Goal: Communication & Community: Participate in discussion

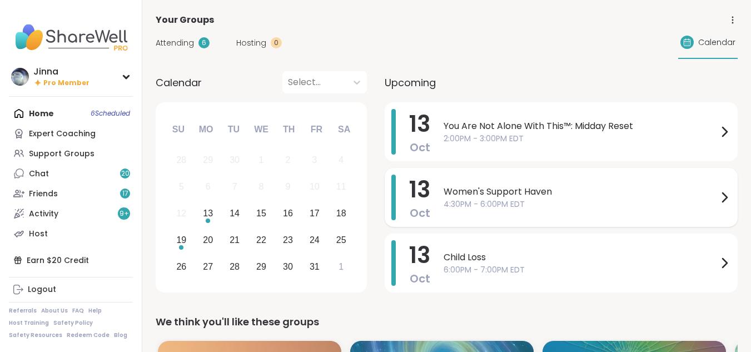
click at [476, 198] on span "4:30PM - 6:00PM EDT" at bounding box center [581, 204] width 274 height 12
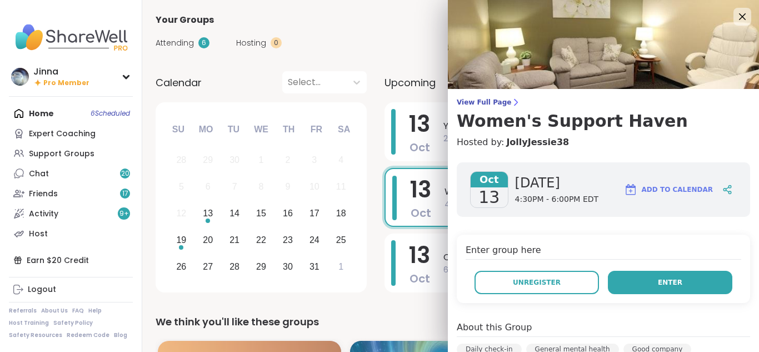
click at [646, 275] on button "Enter" at bounding box center [670, 282] width 125 height 23
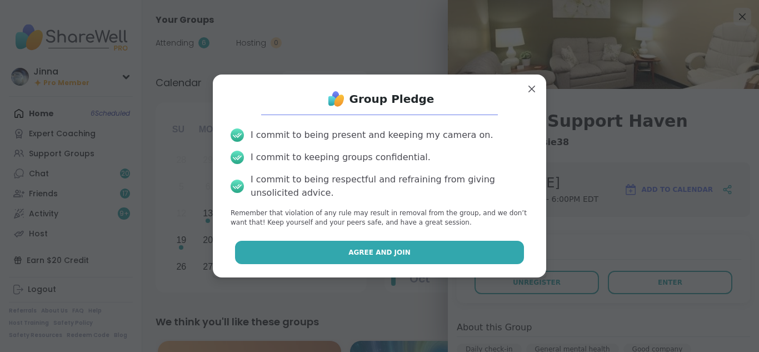
click at [407, 246] on button "Agree and Join" at bounding box center [380, 252] width 290 height 23
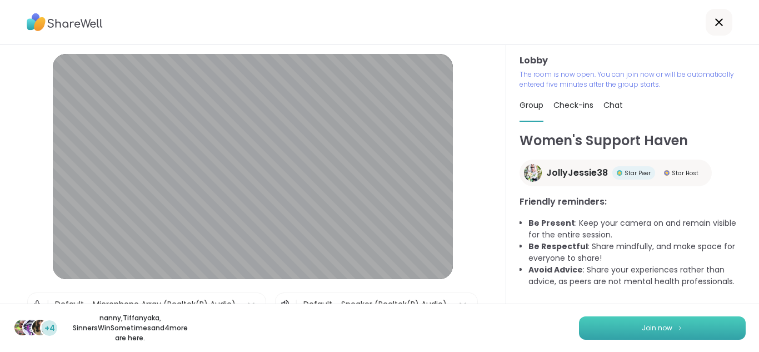
click at [644, 326] on span "Join now" at bounding box center [657, 328] width 31 height 10
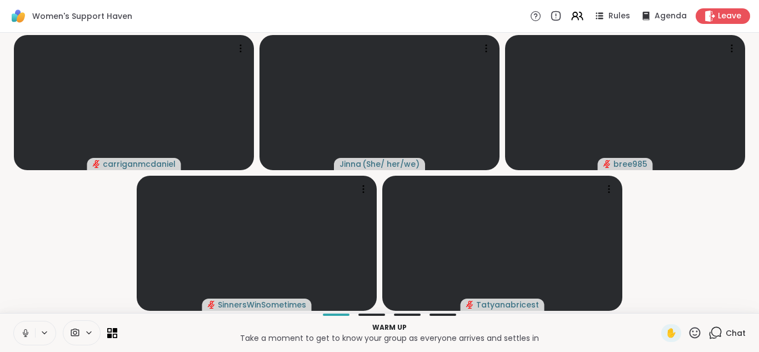
click at [21, 327] on button at bounding box center [24, 332] width 21 height 23
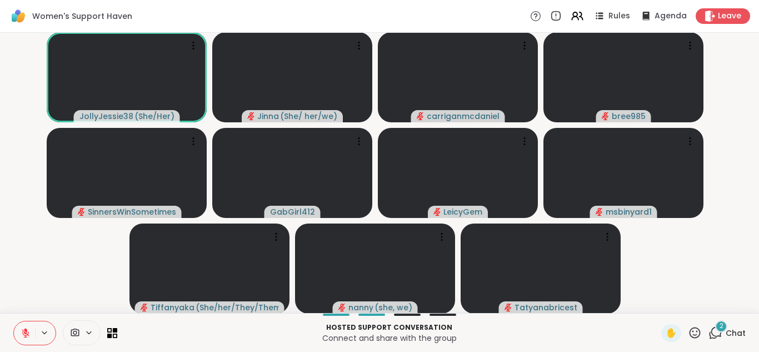
click at [716, 322] on div "2" at bounding box center [722, 326] width 12 height 12
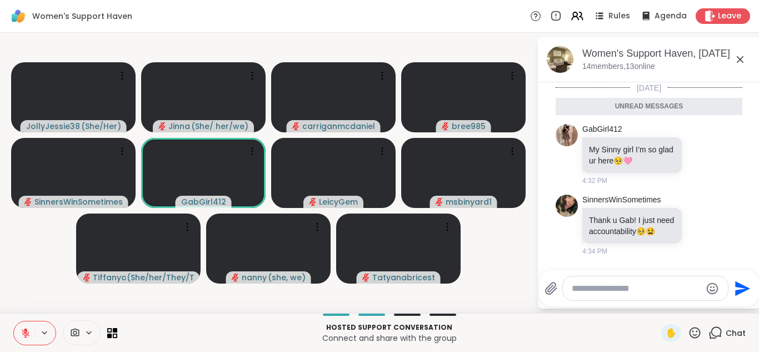
scroll to position [8, 0]
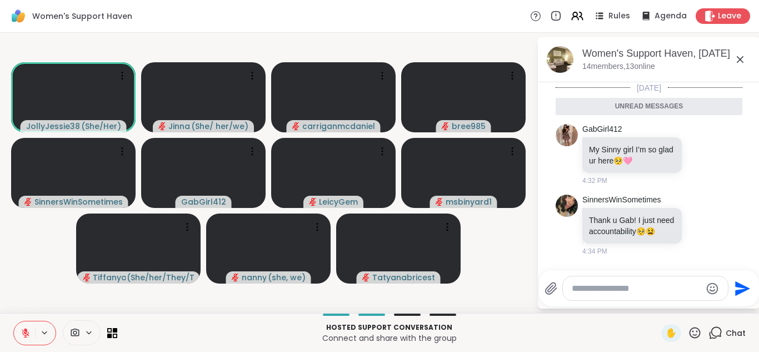
click at [738, 57] on icon at bounding box center [740, 59] width 13 height 13
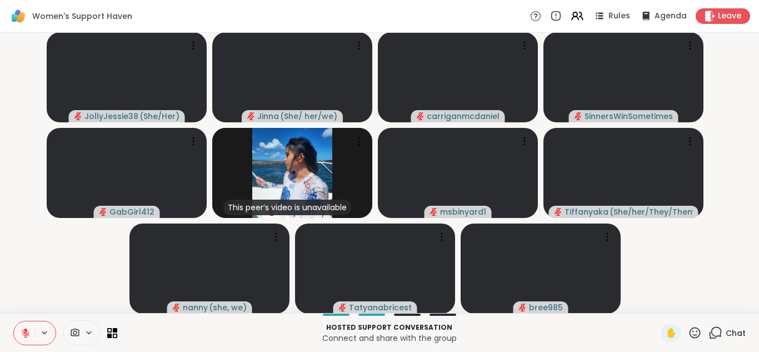
click at [709, 328] on icon at bounding box center [716, 333] width 14 height 14
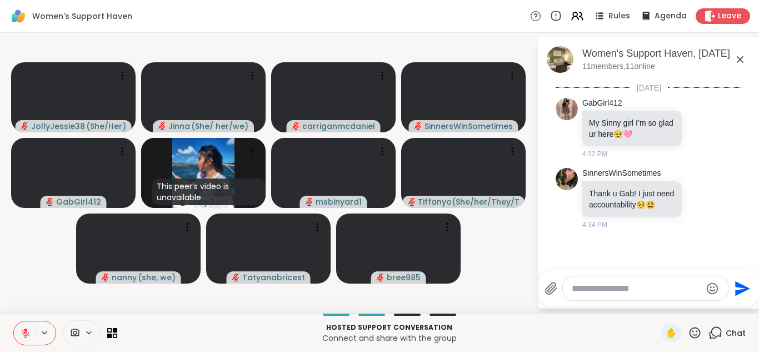
click at [740, 54] on icon at bounding box center [740, 59] width 13 height 13
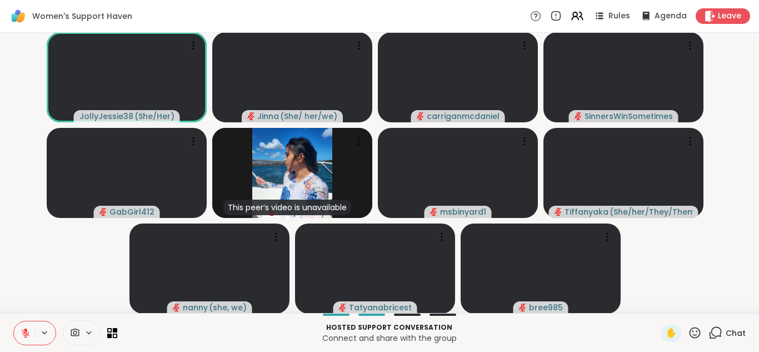
click at [709, 329] on icon at bounding box center [716, 333] width 14 height 14
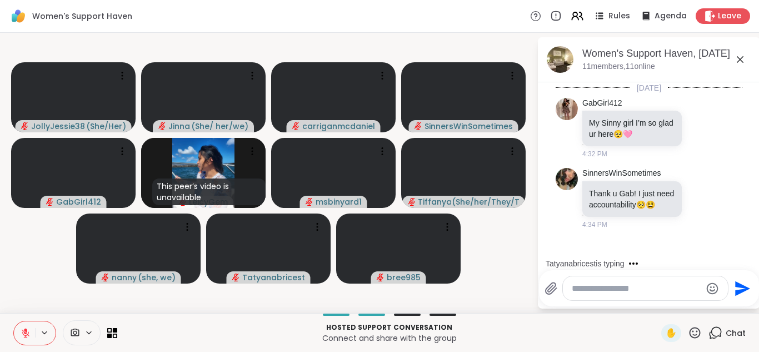
click at [577, 285] on textarea "Type your message" at bounding box center [637, 288] width 130 height 11
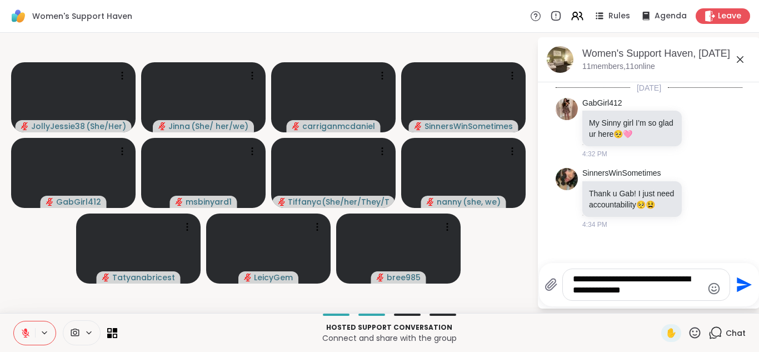
scroll to position [82, 0]
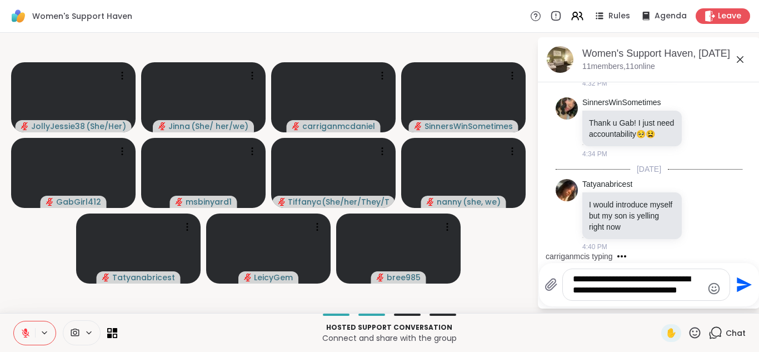
type textarea "**********"
click at [740, 280] on icon "Send" at bounding box center [744, 284] width 15 height 15
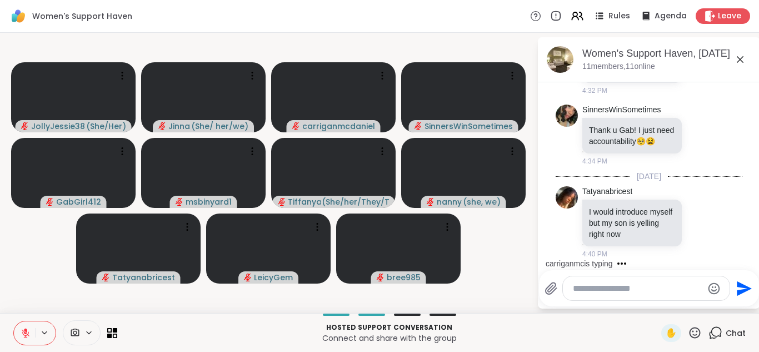
scroll to position [167, 0]
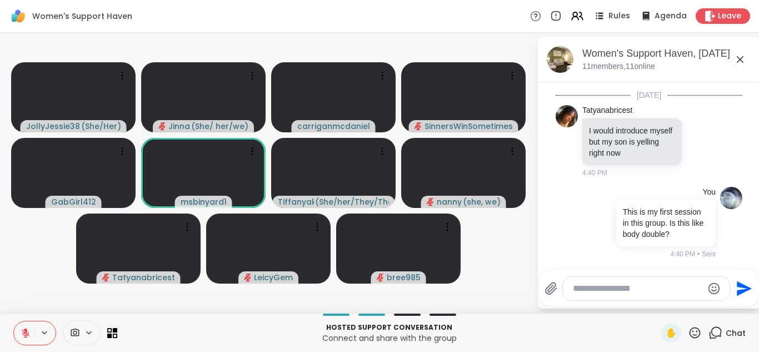
click at [740, 53] on icon at bounding box center [740, 59] width 13 height 13
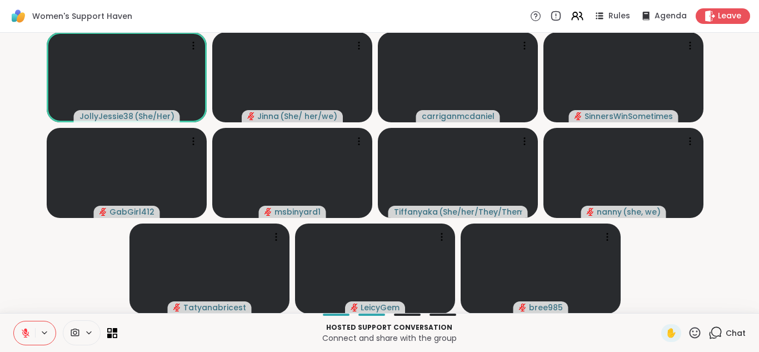
click at [23, 325] on button at bounding box center [24, 332] width 21 height 23
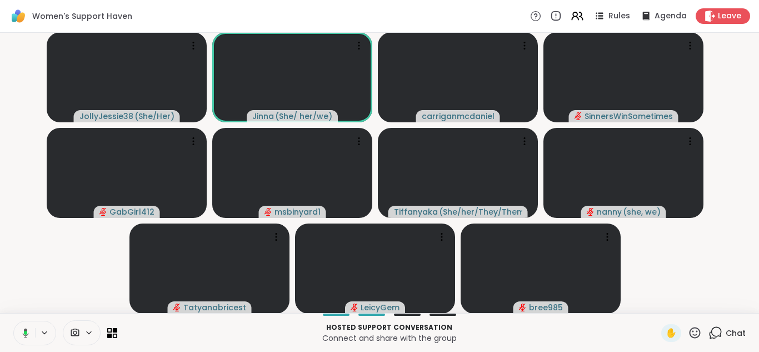
click at [23, 325] on button at bounding box center [23, 332] width 23 height 23
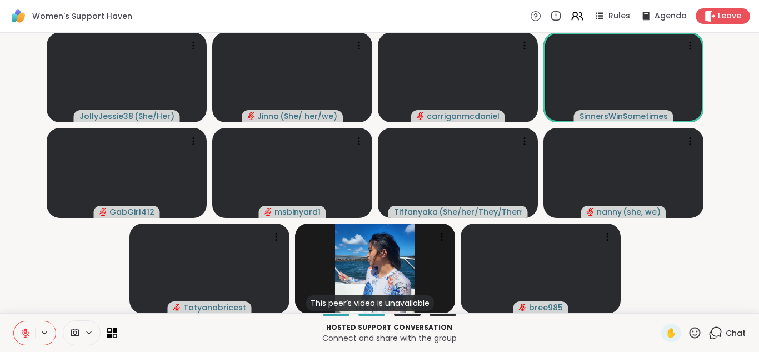
click at [523, 334] on p "Connect and share with the group" at bounding box center [389, 337] width 531 height 11
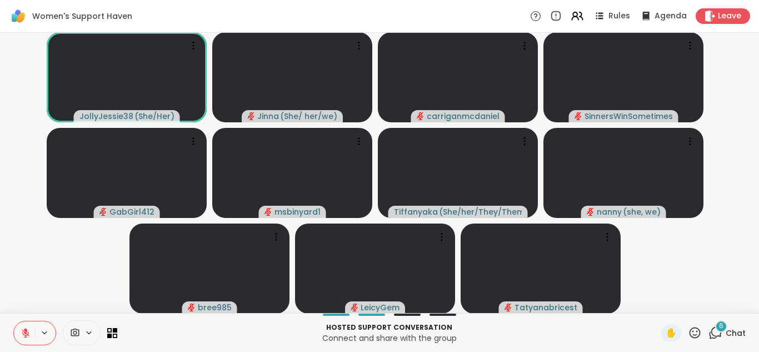
click at [716, 328] on div "6" at bounding box center [722, 326] width 12 height 12
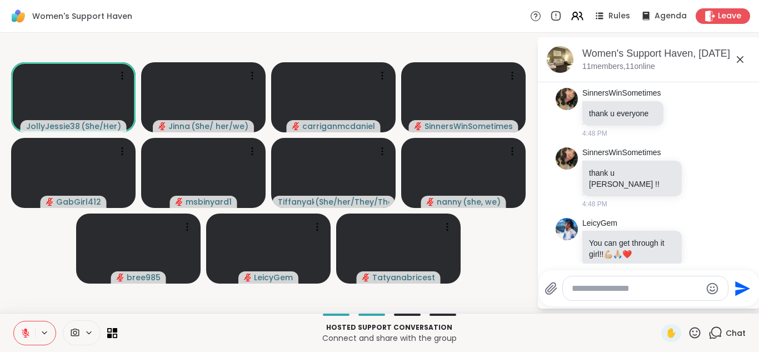
scroll to position [357, 0]
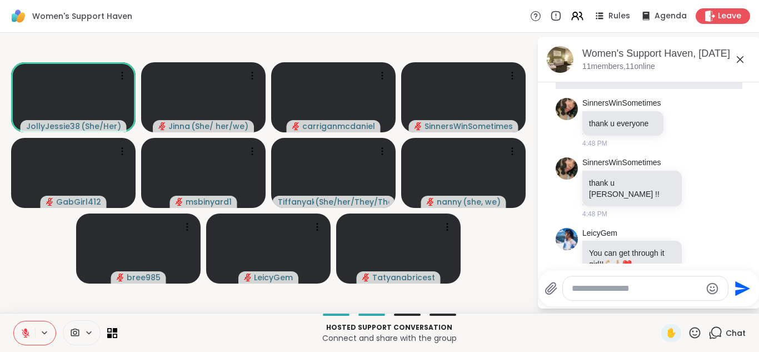
click at [576, 286] on textarea "Type your message" at bounding box center [637, 288] width 130 height 11
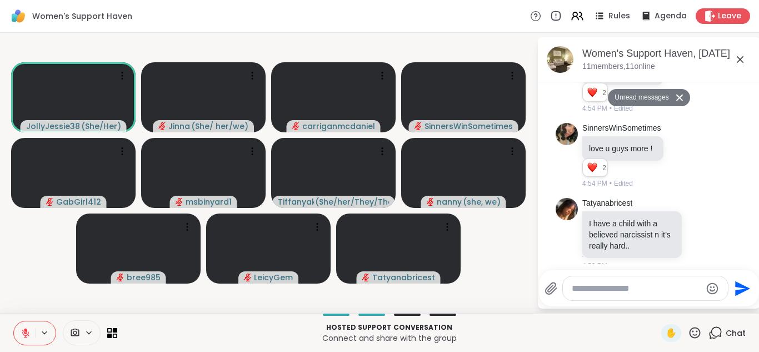
scroll to position [646, 0]
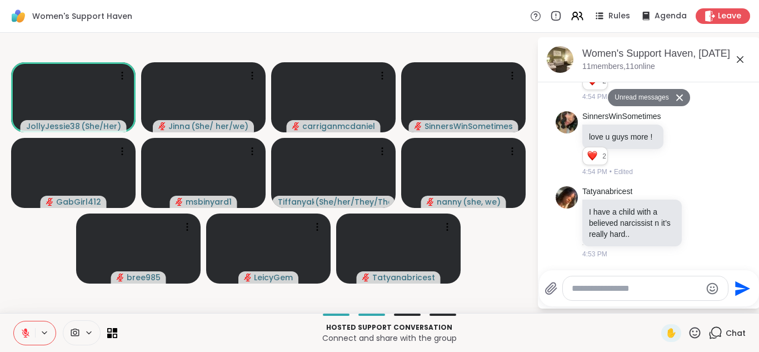
click at [574, 286] on textarea "Type your message" at bounding box center [637, 288] width 130 height 11
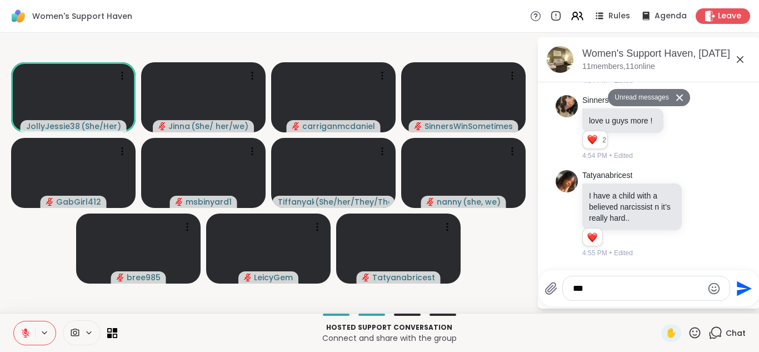
type textarea "*"
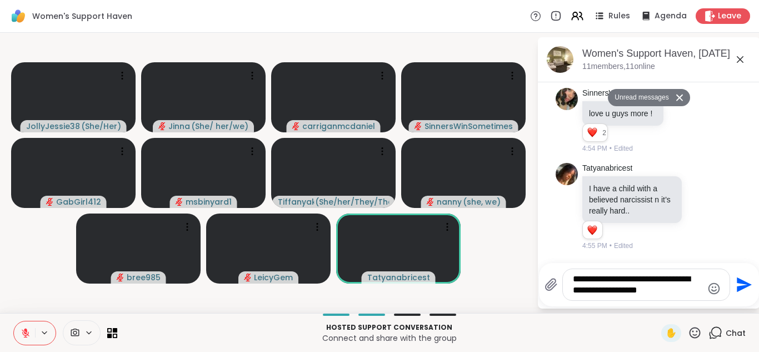
type textarea "**********"
click at [712, 284] on icon "Emoji picker" at bounding box center [715, 288] width 12 height 12
click at [741, 279] on icon "Send" at bounding box center [743, 285] width 18 height 18
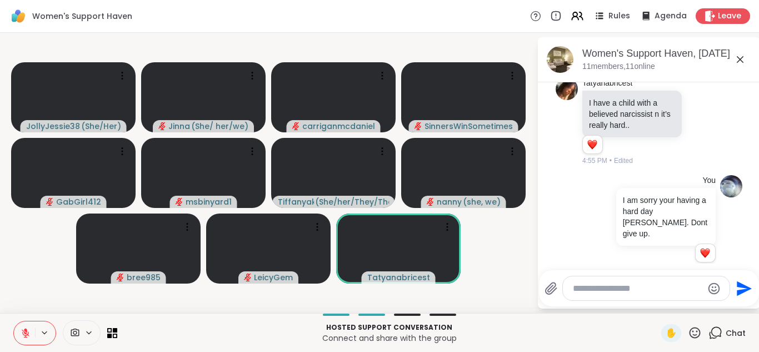
scroll to position [733, 0]
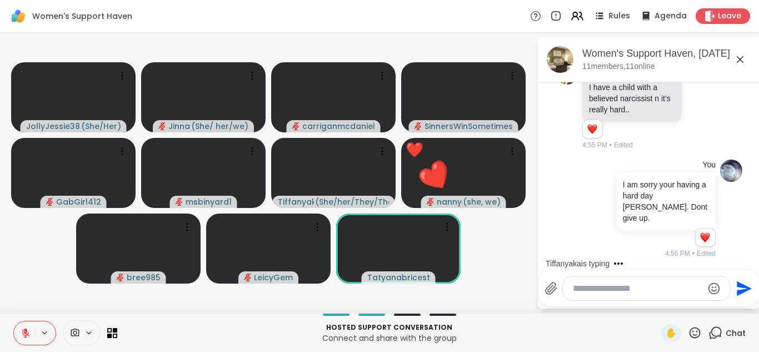
click at [574, 287] on textarea "Type your message" at bounding box center [638, 288] width 130 height 11
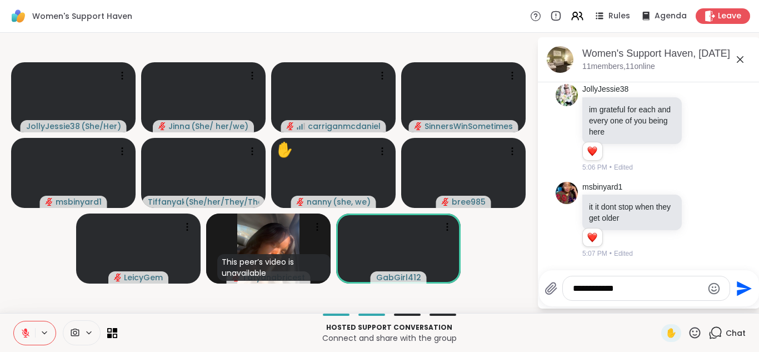
scroll to position [1823, 0]
type textarea "*"
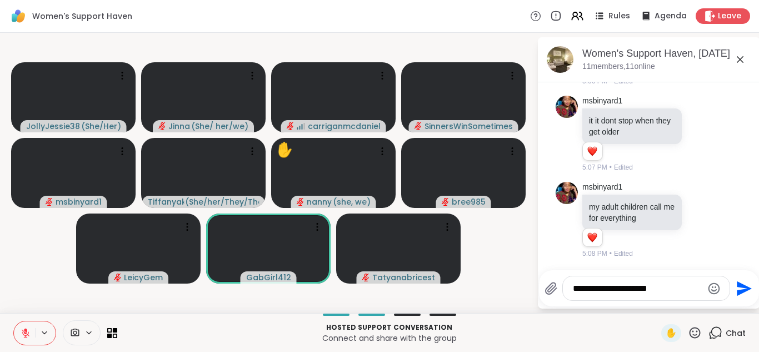
scroll to position [1909, 0]
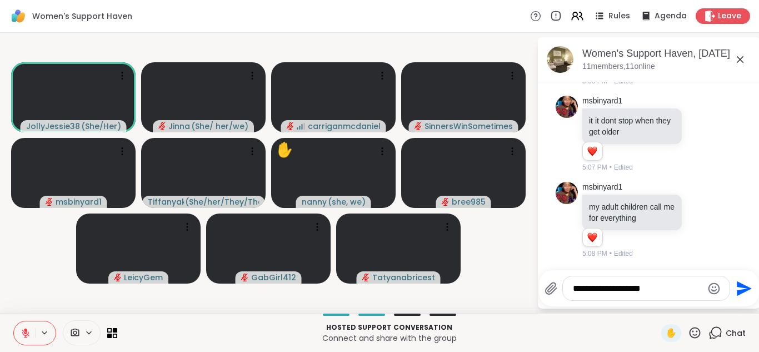
type textarea "**********"
click at [741, 284] on icon "Send" at bounding box center [744, 288] width 15 height 15
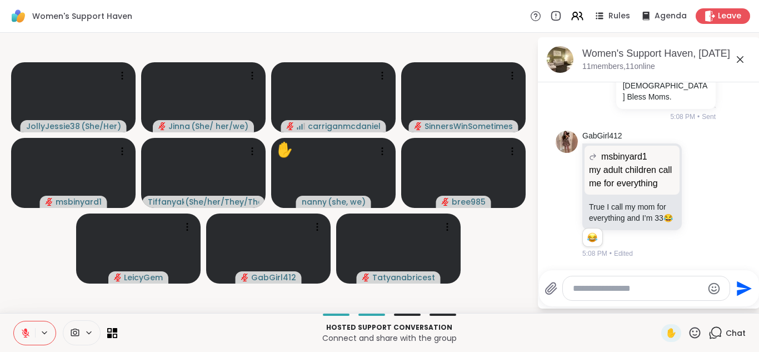
scroll to position [2130, 0]
click at [573, 289] on textarea "Type your message" at bounding box center [638, 288] width 130 height 11
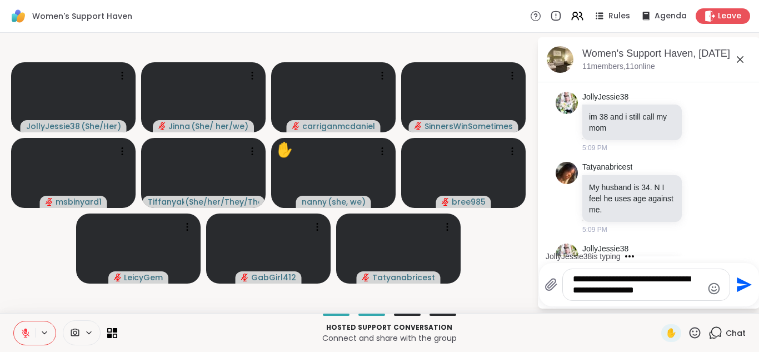
scroll to position [2404, 0]
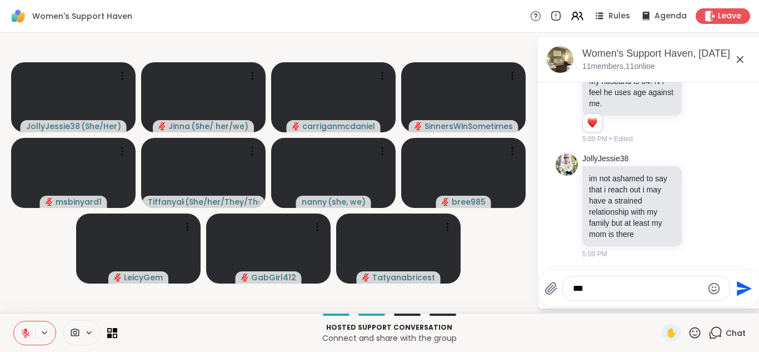
type textarea "*"
click at [688, 327] on icon at bounding box center [695, 333] width 14 height 14
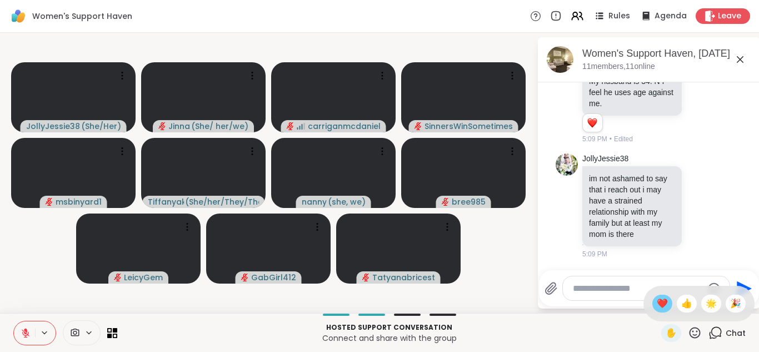
click at [657, 300] on span "❤️" at bounding box center [662, 303] width 11 height 13
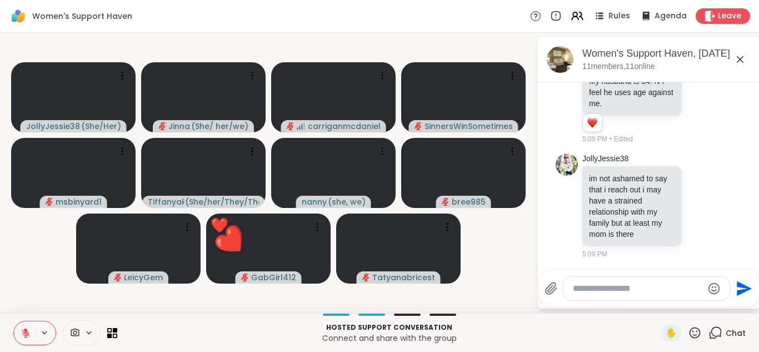
click at [688, 330] on icon at bounding box center [695, 333] width 14 height 14
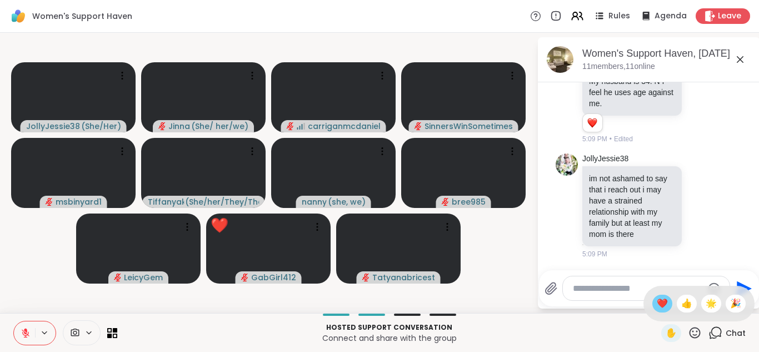
click at [657, 302] on span "❤️" at bounding box center [662, 303] width 11 height 13
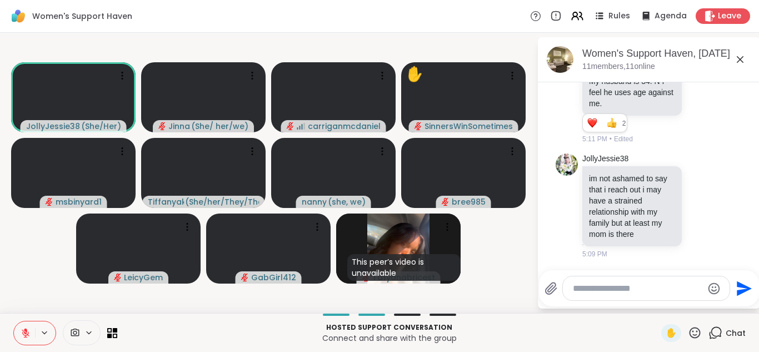
click at [690, 329] on icon at bounding box center [695, 332] width 11 height 11
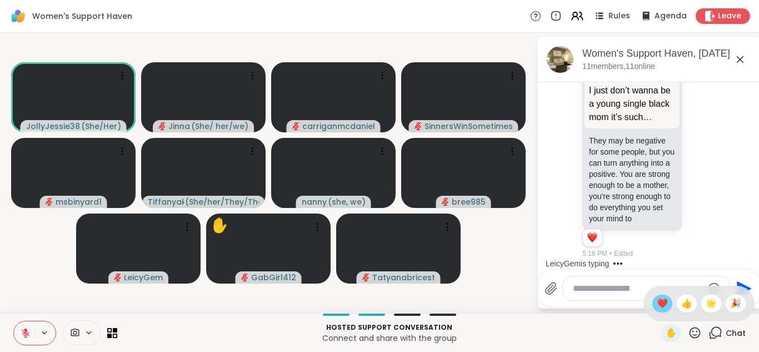
scroll to position [2973, 0]
click at [657, 299] on span "❤️" at bounding box center [662, 303] width 11 height 13
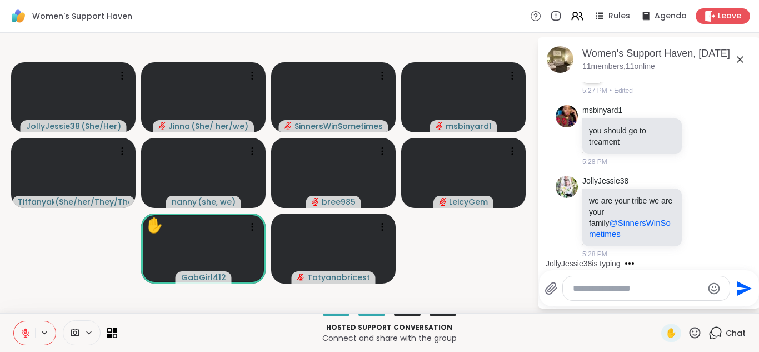
scroll to position [4703, 0]
click at [688, 330] on icon at bounding box center [695, 333] width 14 height 14
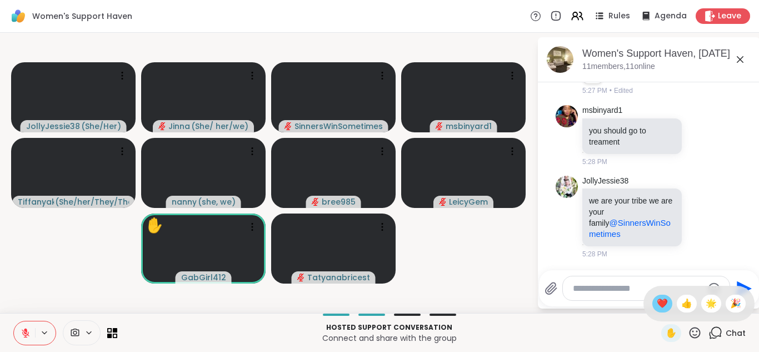
click at [657, 297] on span "❤️" at bounding box center [662, 303] width 11 height 13
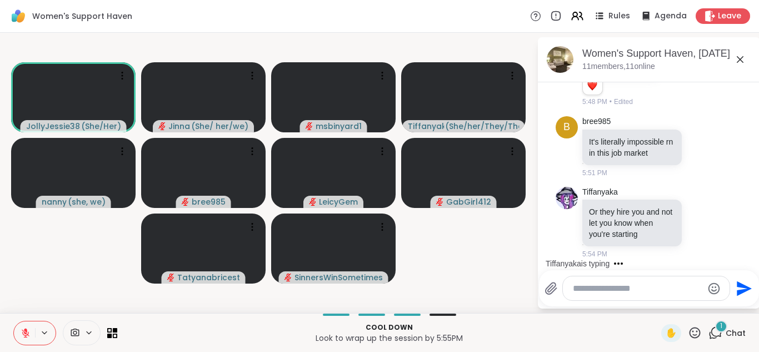
scroll to position [5685, 0]
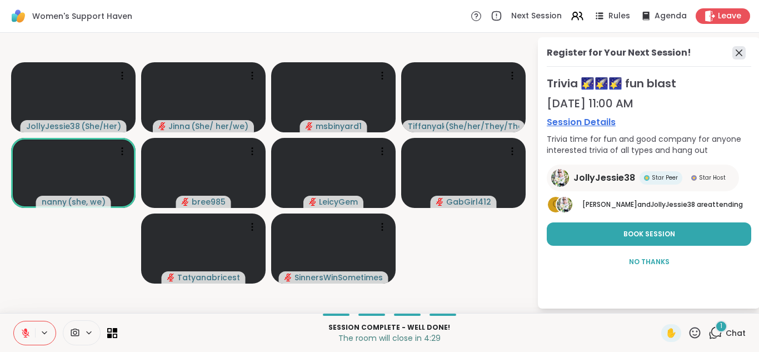
click at [737, 47] on icon at bounding box center [739, 52] width 13 height 13
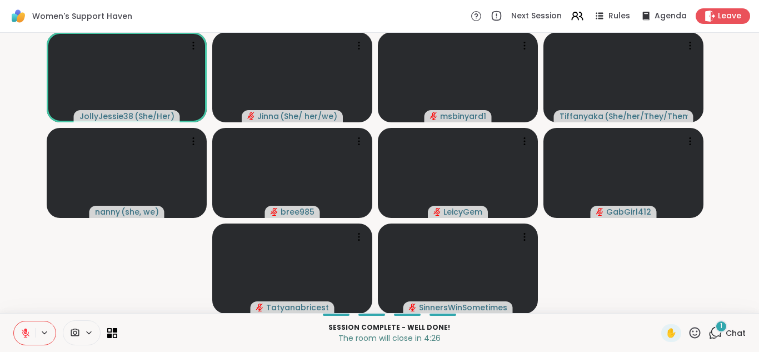
click at [716, 330] on div "1" at bounding box center [722, 326] width 12 height 12
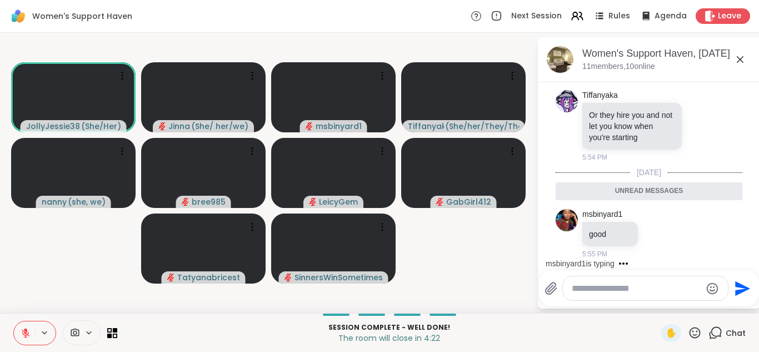
scroll to position [5814, 0]
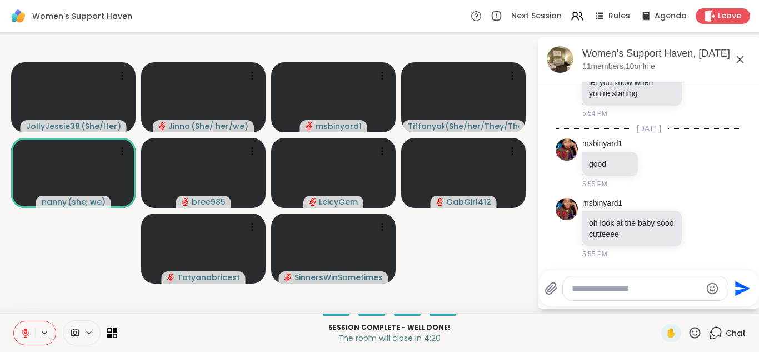
click at [577, 286] on textarea "Type your message" at bounding box center [637, 288] width 130 height 11
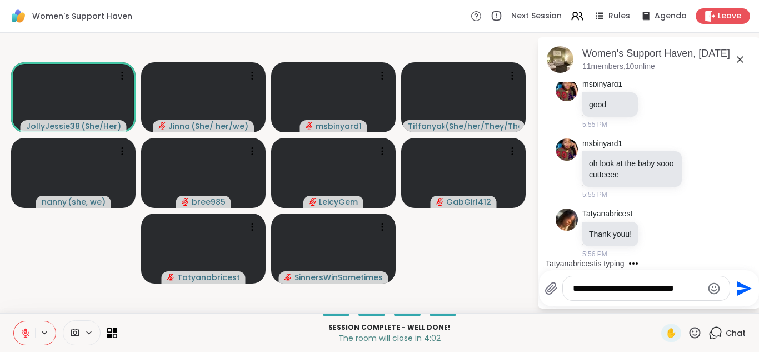
scroll to position [5874, 0]
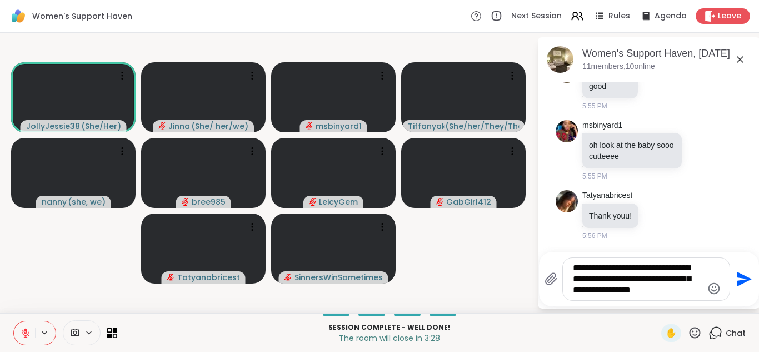
click at [683, 267] on textarea "**********" at bounding box center [638, 278] width 130 height 33
type textarea "**********"
click at [738, 275] on icon "Send" at bounding box center [744, 279] width 15 height 15
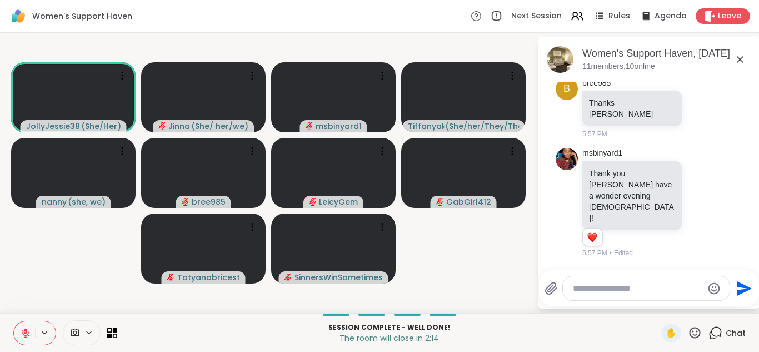
scroll to position [6243, 0]
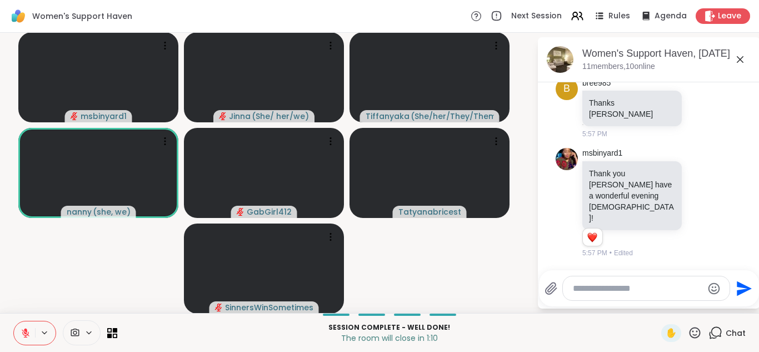
click at [689, 330] on icon at bounding box center [695, 333] width 14 height 14
click at [657, 299] on span "❤️" at bounding box center [662, 303] width 11 height 13
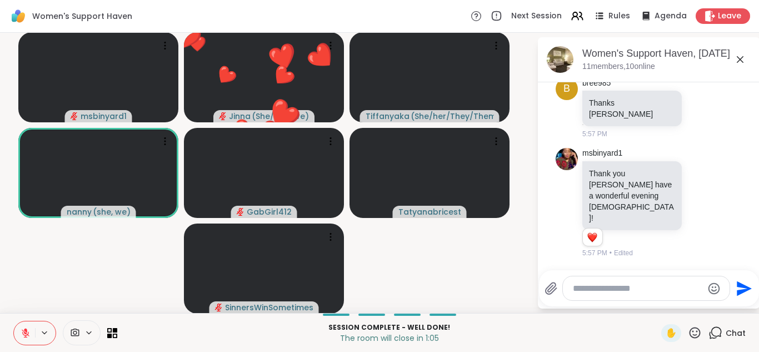
click at [688, 330] on icon at bounding box center [695, 333] width 14 height 14
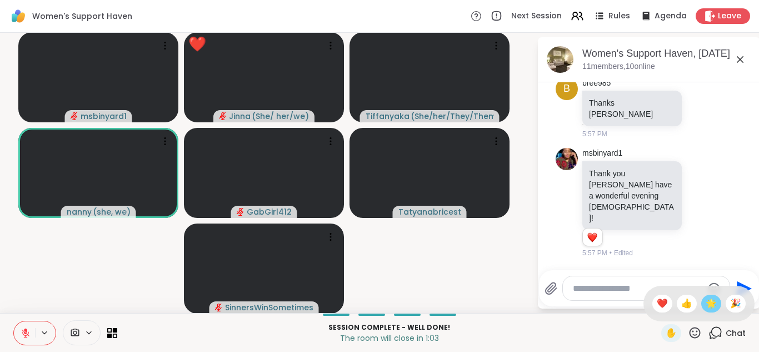
click at [706, 300] on span "🌟" at bounding box center [711, 303] width 11 height 13
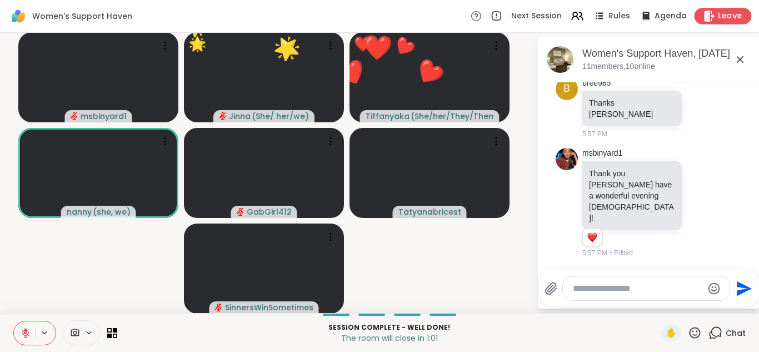
click at [718, 13] on span "Leave" at bounding box center [730, 17] width 24 height 12
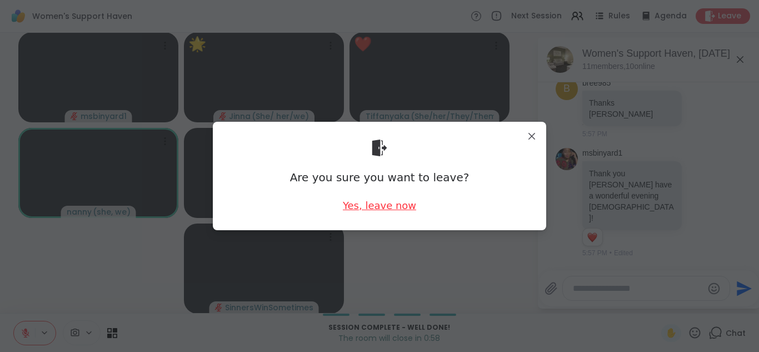
click at [387, 201] on div "Yes, leave now" at bounding box center [379, 205] width 73 height 14
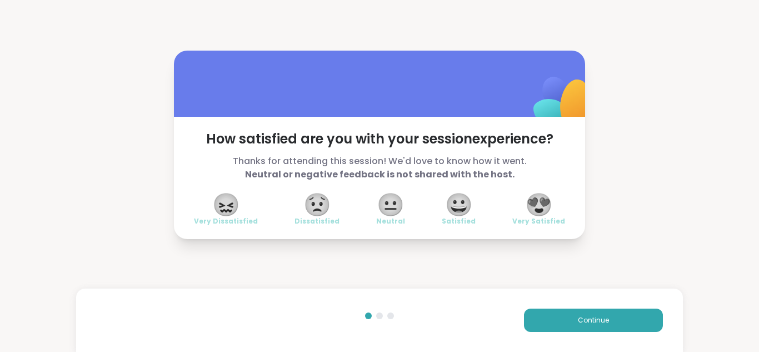
click at [459, 202] on span "😀" at bounding box center [459, 205] width 28 height 20
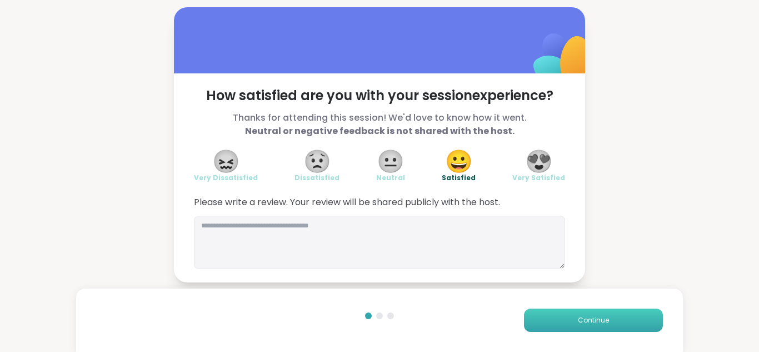
click at [589, 314] on button "Continue" at bounding box center [593, 320] width 139 height 23
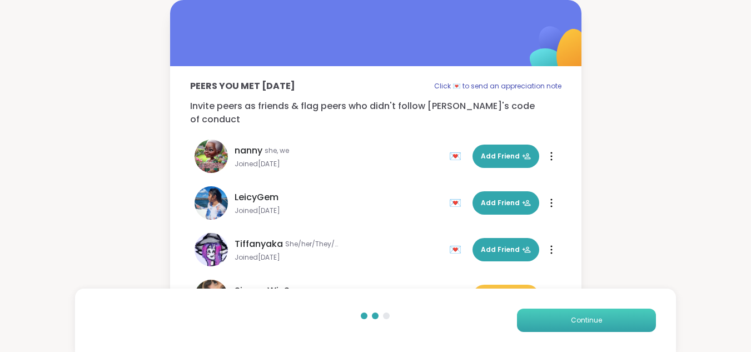
click at [589, 314] on button "Continue" at bounding box center [586, 320] width 139 height 23
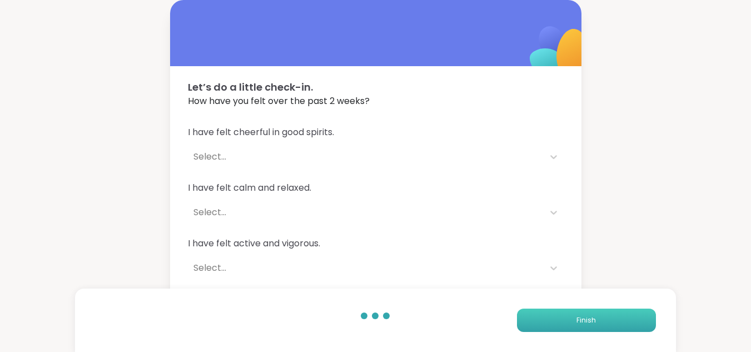
click at [589, 314] on button "Finish" at bounding box center [586, 320] width 139 height 23
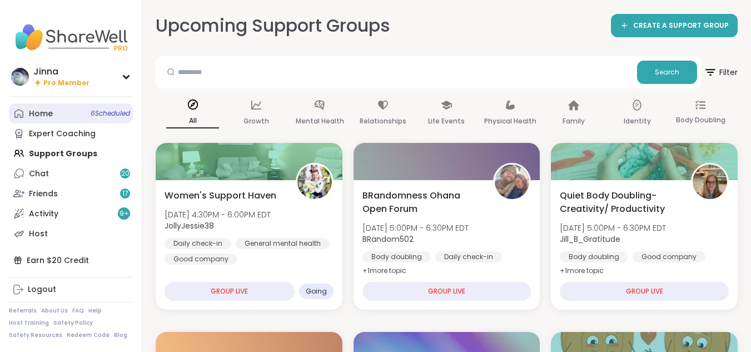
click at [44, 111] on div "Home 6 Scheduled" at bounding box center [41, 113] width 24 height 11
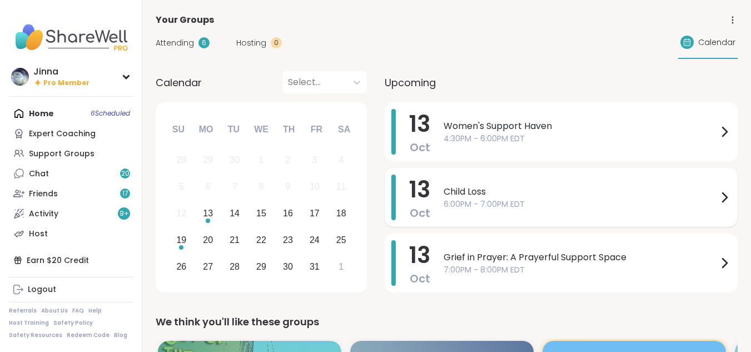
click at [518, 196] on span "Child Loss" at bounding box center [581, 191] width 274 height 13
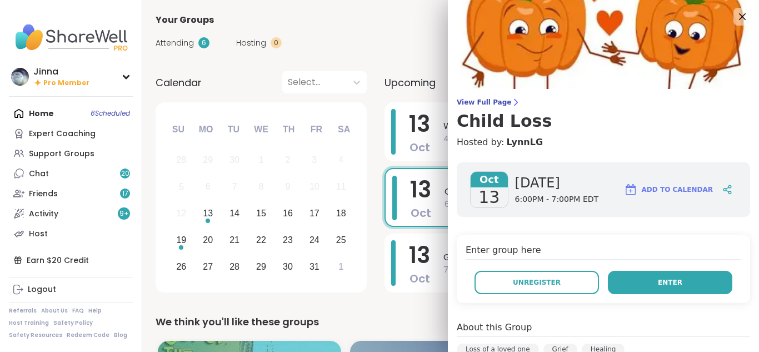
click at [653, 275] on button "Enter" at bounding box center [670, 282] width 125 height 23
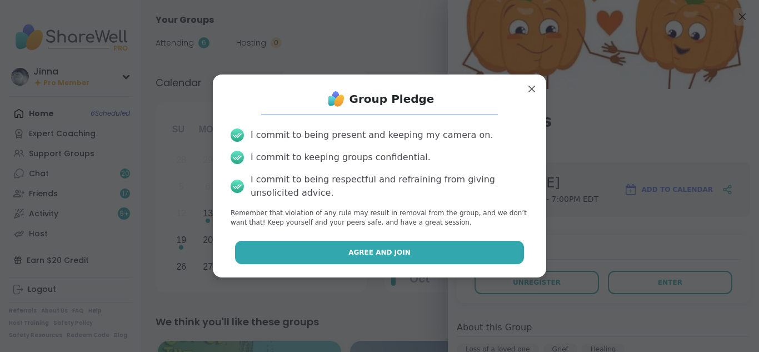
click at [395, 246] on button "Agree and Join" at bounding box center [380, 252] width 290 height 23
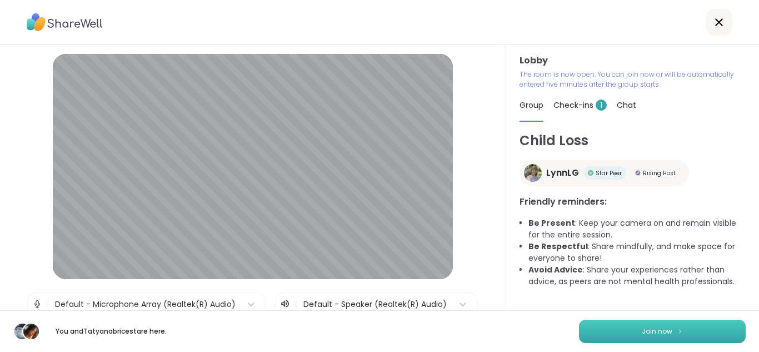
click at [652, 326] on span "Join now" at bounding box center [657, 331] width 31 height 10
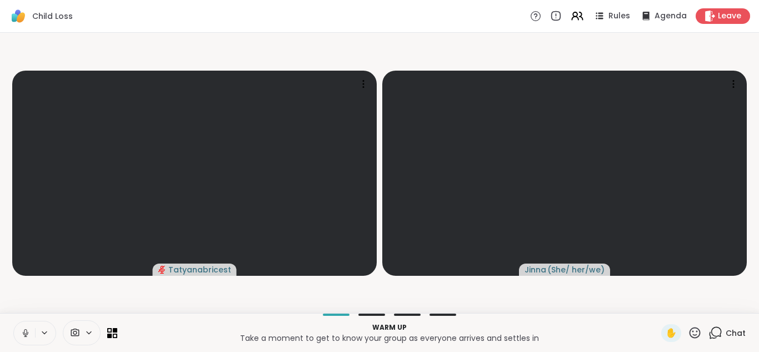
click at [23, 328] on icon at bounding box center [26, 333] width 10 height 10
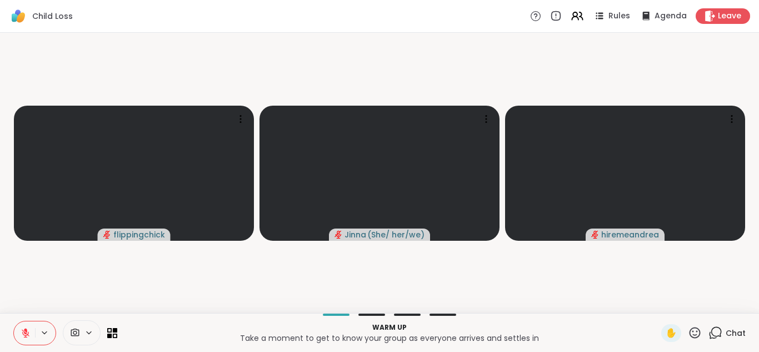
click at [24, 324] on button at bounding box center [24, 332] width 21 height 23
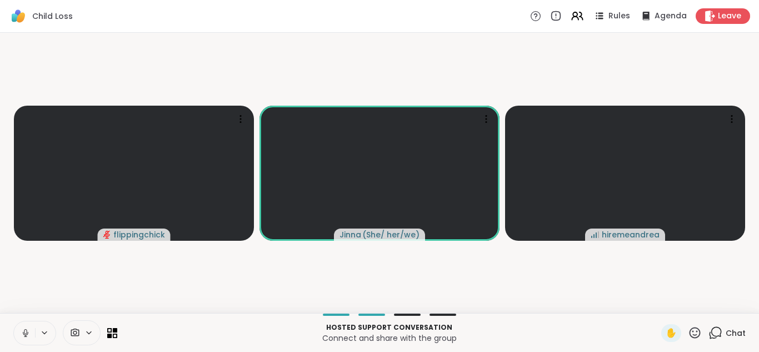
click at [23, 328] on icon at bounding box center [26, 333] width 10 height 10
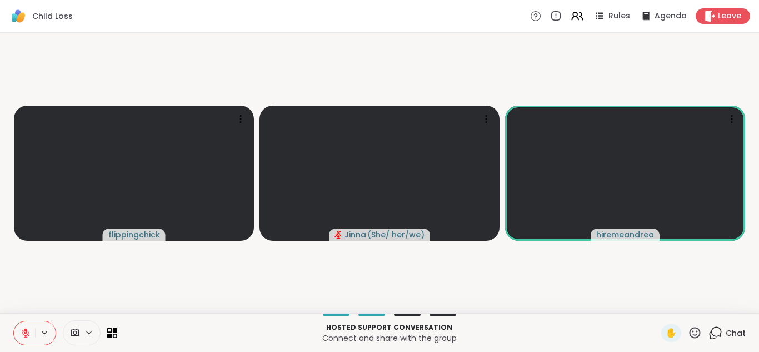
click at [688, 330] on icon at bounding box center [695, 333] width 14 height 14
click at [24, 329] on icon at bounding box center [26, 333] width 10 height 10
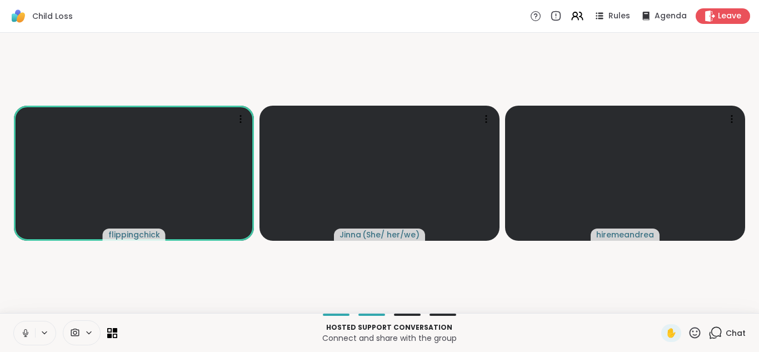
click at [24, 324] on button at bounding box center [24, 332] width 21 height 23
click at [688, 329] on icon at bounding box center [695, 333] width 14 height 14
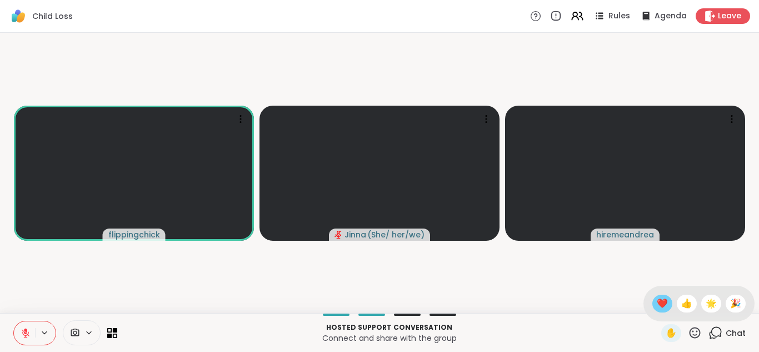
click at [657, 297] on span "❤️" at bounding box center [662, 303] width 11 height 13
click at [690, 329] on icon at bounding box center [695, 332] width 11 height 11
click at [657, 297] on span "❤️" at bounding box center [662, 303] width 11 height 13
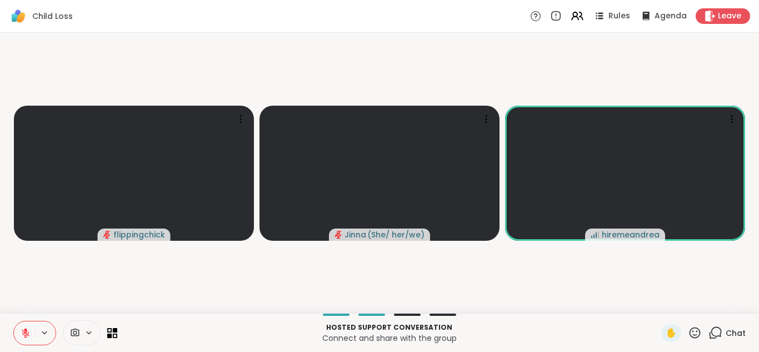
click at [24, 324] on button at bounding box center [24, 332] width 21 height 23
click at [486, 115] on icon at bounding box center [486, 118] width 11 height 11
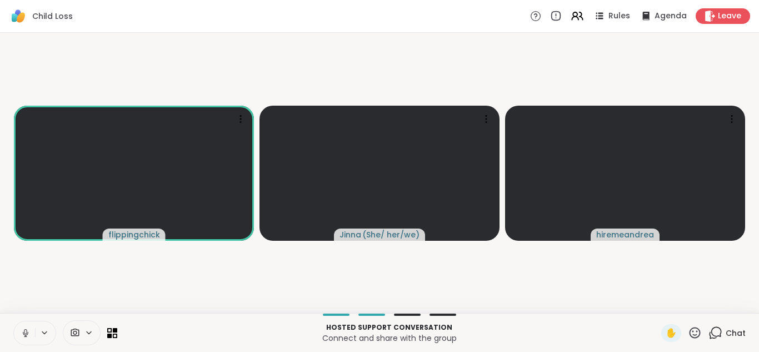
click at [688, 329] on icon at bounding box center [695, 333] width 14 height 14
click at [657, 298] on span "❤️" at bounding box center [662, 303] width 11 height 13
click at [688, 327] on icon at bounding box center [695, 333] width 14 height 14
click at [657, 297] on span "❤️" at bounding box center [662, 303] width 11 height 13
click at [24, 324] on button at bounding box center [24, 332] width 21 height 23
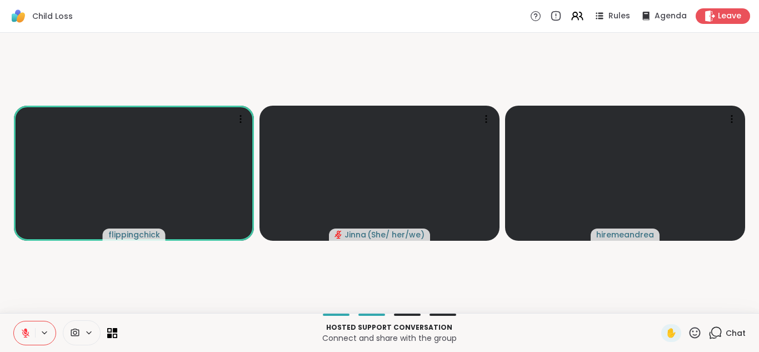
click at [24, 324] on button at bounding box center [24, 332] width 21 height 23
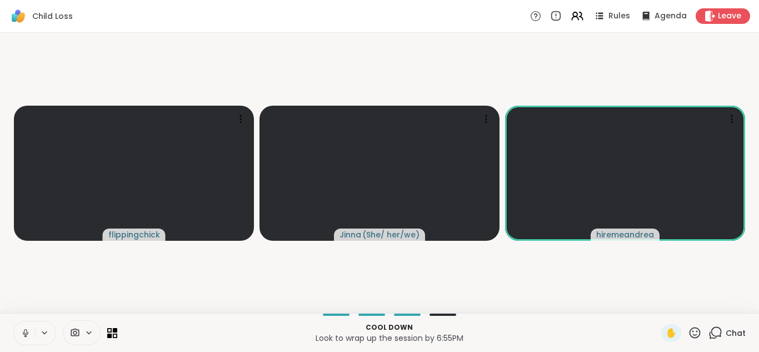
click at [688, 330] on icon at bounding box center [695, 333] width 14 height 14
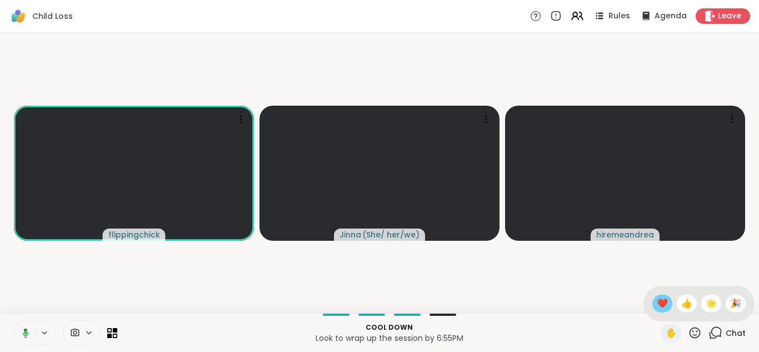
click at [657, 299] on span "❤️" at bounding box center [662, 303] width 11 height 13
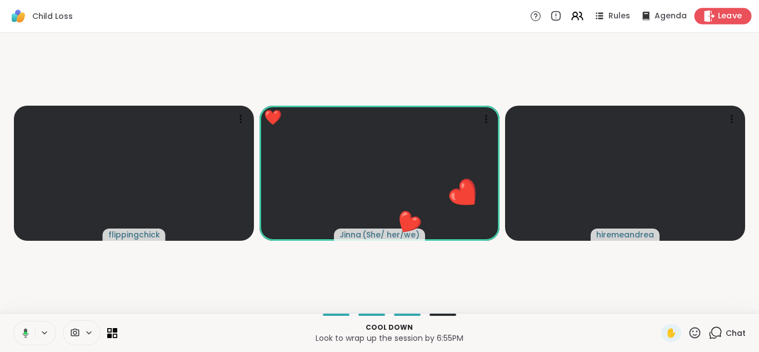
click at [722, 13] on span "Leave" at bounding box center [730, 17] width 24 height 12
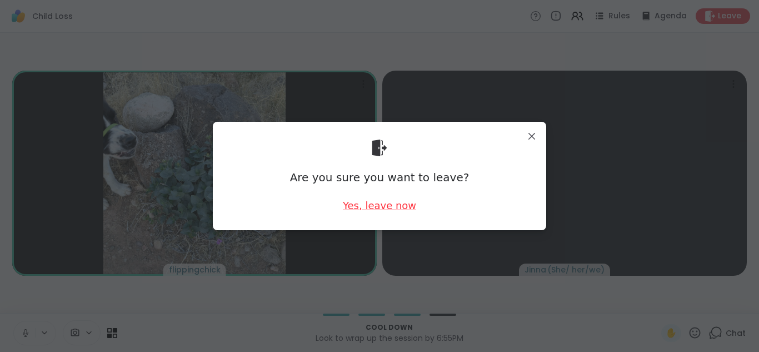
click at [393, 203] on div "Yes, leave now" at bounding box center [379, 205] width 73 height 14
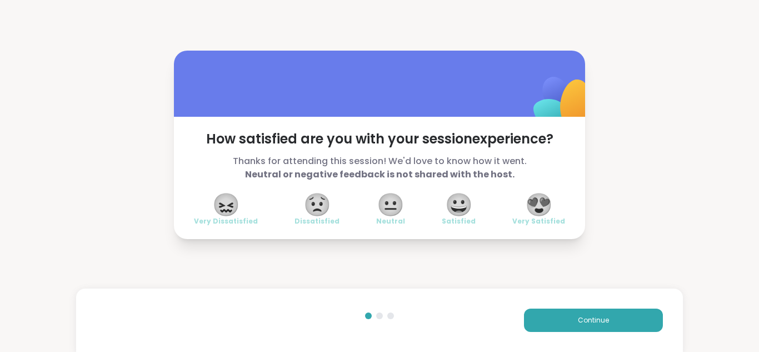
click at [455, 202] on span "😀" at bounding box center [459, 205] width 28 height 20
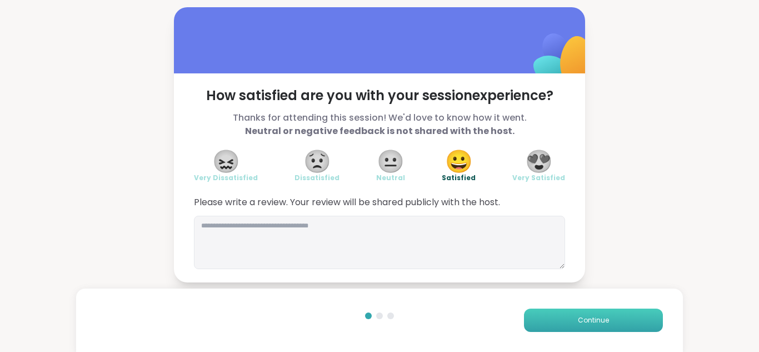
click at [589, 316] on span "Continue" at bounding box center [593, 320] width 31 height 10
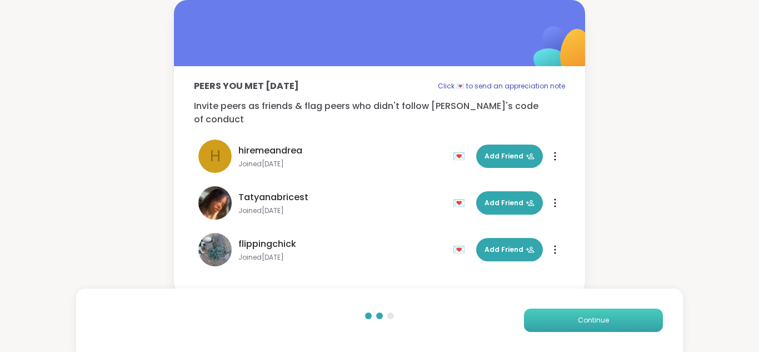
click at [589, 316] on span "Continue" at bounding box center [593, 320] width 31 height 10
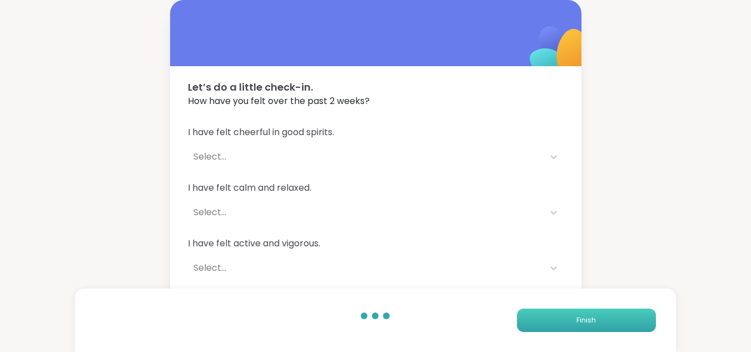
click at [589, 316] on span "Finish" at bounding box center [586, 320] width 19 height 10
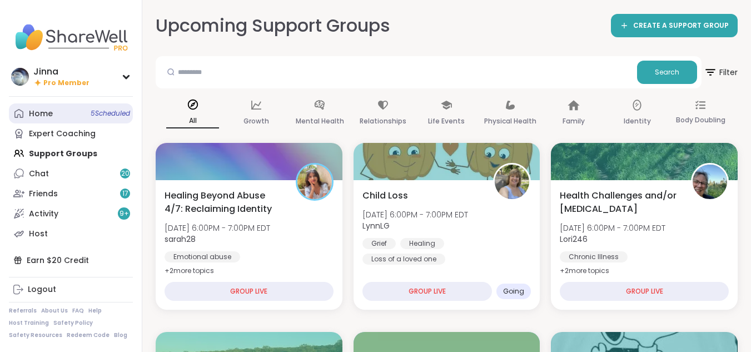
click at [46, 111] on div "Home 5 Scheduled" at bounding box center [41, 113] width 24 height 11
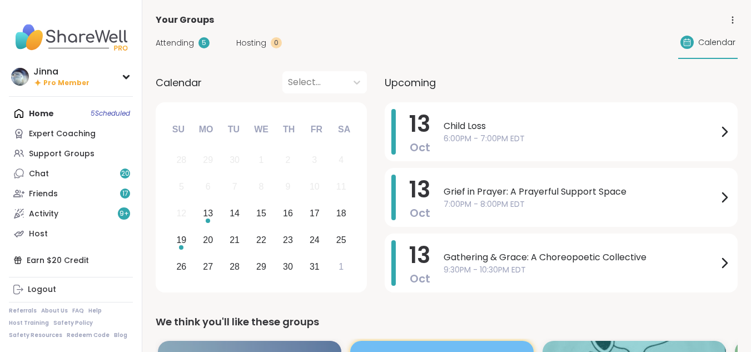
click at [46, 111] on div "Home 5 Scheduled Expert Coaching Support Groups Chat 20 Friends 17 Activity 9 +…" at bounding box center [71, 173] width 124 height 140
click at [491, 195] on span "Grief in Prayer: A Prayerful Support Space" at bounding box center [581, 191] width 274 height 13
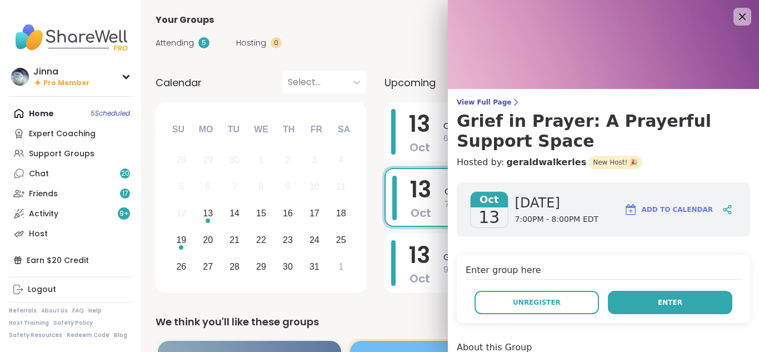
click at [656, 296] on button "Enter" at bounding box center [670, 302] width 125 height 23
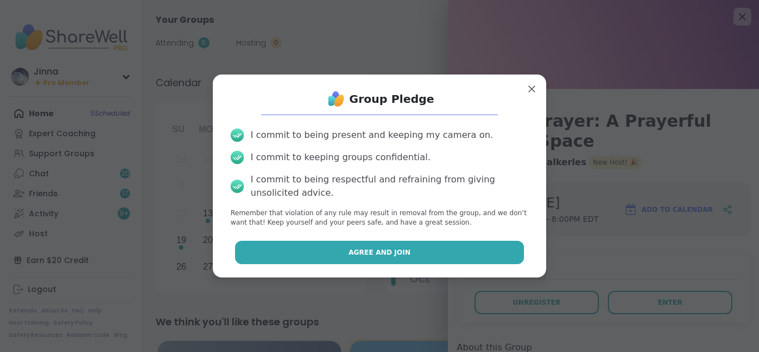
click at [394, 247] on span "Agree and Join" at bounding box center [380, 252] width 62 height 10
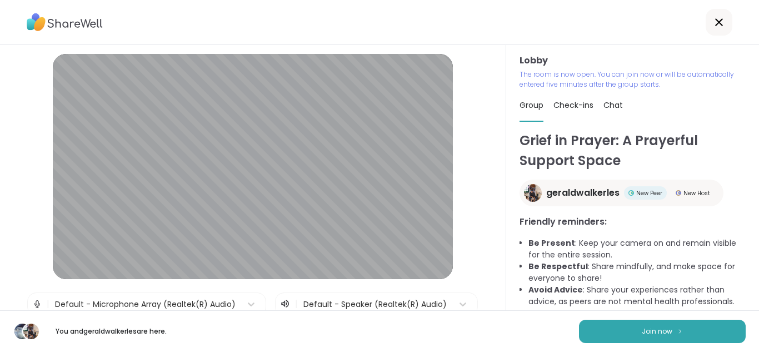
click at [650, 328] on span "Join now" at bounding box center [657, 331] width 31 height 10
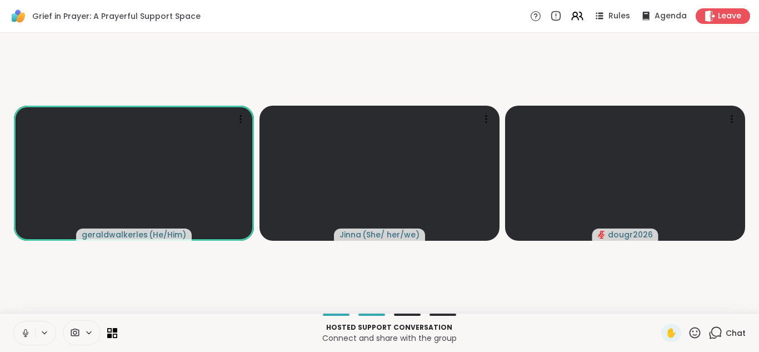
click at [24, 328] on icon at bounding box center [26, 333] width 10 height 10
click at [24, 326] on button at bounding box center [24, 332] width 21 height 23
click at [24, 326] on button at bounding box center [23, 332] width 23 height 23
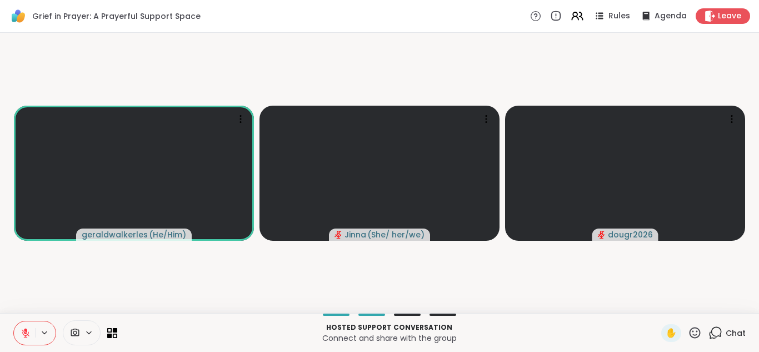
click at [23, 325] on button at bounding box center [24, 332] width 21 height 23
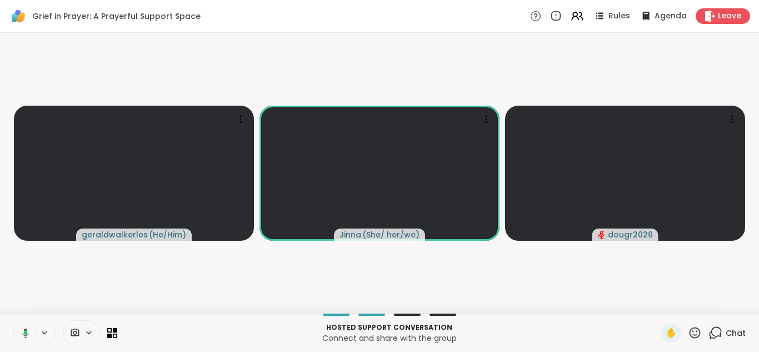
click at [23, 325] on button at bounding box center [23, 332] width 23 height 23
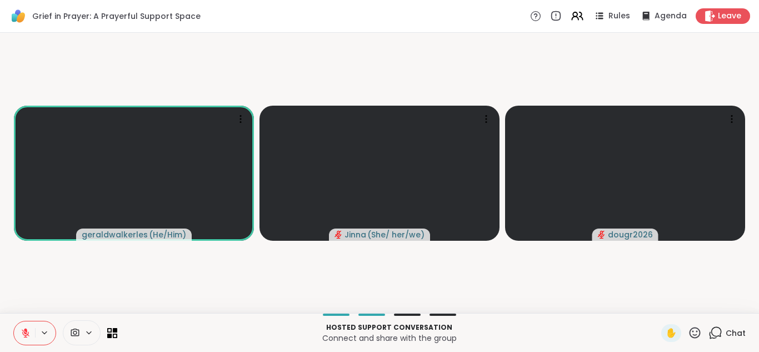
click at [23, 325] on button at bounding box center [24, 332] width 21 height 23
click at [22, 326] on button at bounding box center [24, 332] width 21 height 23
click at [26, 326] on button at bounding box center [24, 332] width 21 height 23
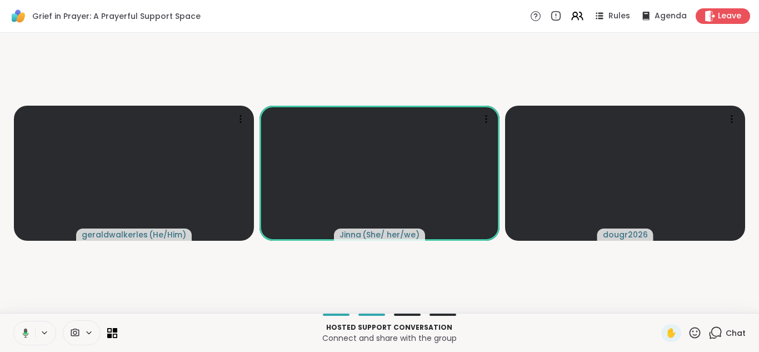
click at [26, 326] on button at bounding box center [23, 332] width 23 height 23
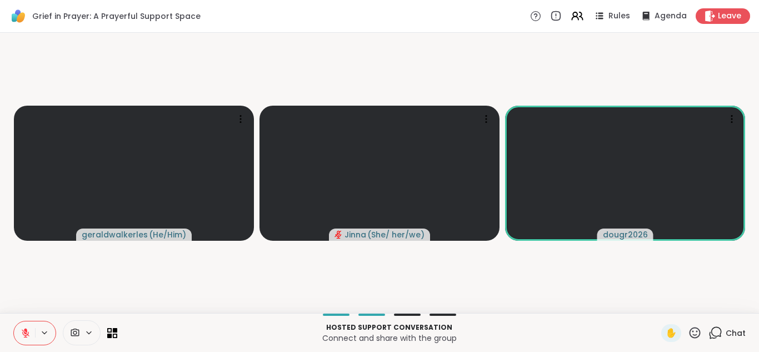
click at [26, 326] on button at bounding box center [24, 332] width 21 height 23
click at [24, 327] on button at bounding box center [24, 332] width 21 height 23
click at [688, 327] on icon at bounding box center [695, 333] width 14 height 14
click at [653, 296] on div "❤️" at bounding box center [663, 304] width 20 height 18
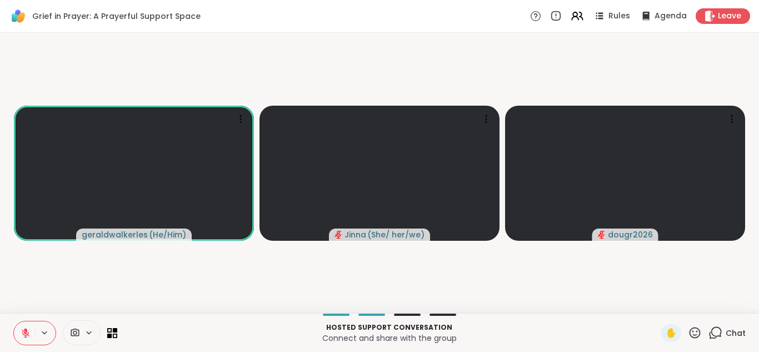
click at [25, 326] on button at bounding box center [24, 332] width 21 height 23
click at [25, 325] on button at bounding box center [24, 332] width 21 height 23
click at [690, 328] on icon at bounding box center [695, 332] width 11 height 11
click at [657, 298] on span "❤️" at bounding box center [662, 303] width 11 height 13
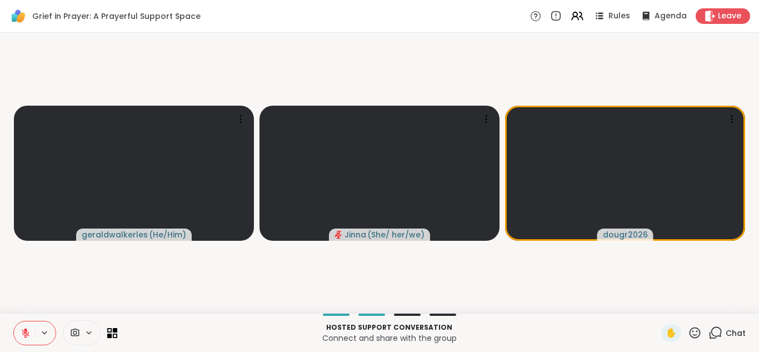
click at [690, 329] on icon at bounding box center [695, 332] width 11 height 11
click at [653, 296] on div "❤️" at bounding box center [663, 304] width 20 height 18
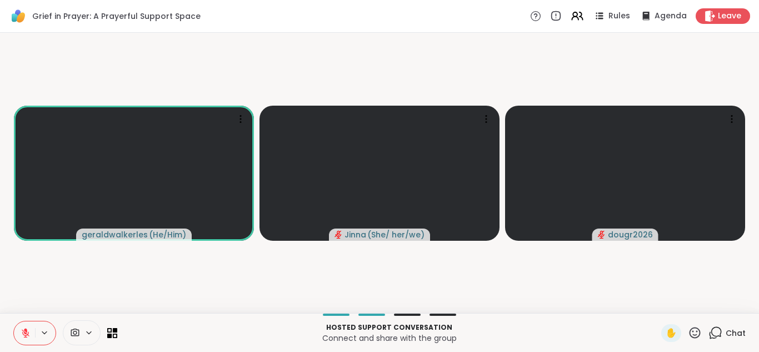
click at [688, 327] on icon at bounding box center [695, 333] width 14 height 14
click at [657, 299] on span "❤️" at bounding box center [662, 303] width 11 height 13
click at [24, 324] on button at bounding box center [24, 332] width 21 height 23
click at [24, 328] on icon at bounding box center [26, 333] width 10 height 10
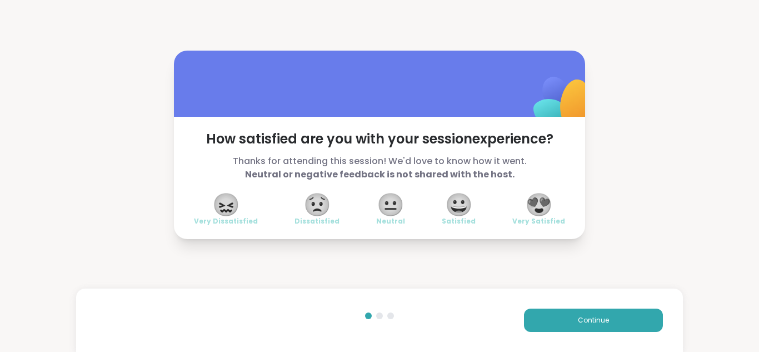
click at [456, 201] on span "😀" at bounding box center [459, 205] width 28 height 20
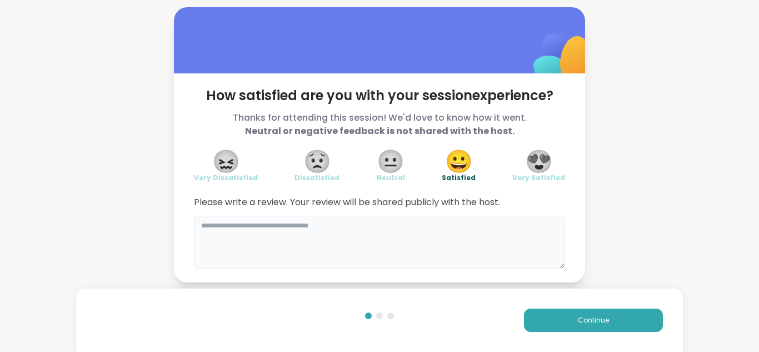
click at [201, 224] on textarea at bounding box center [379, 242] width 371 height 53
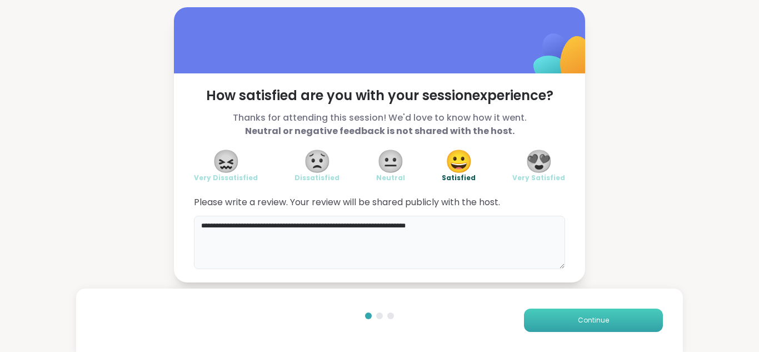
type textarea "**********"
click at [590, 315] on span "Continue" at bounding box center [593, 320] width 31 height 10
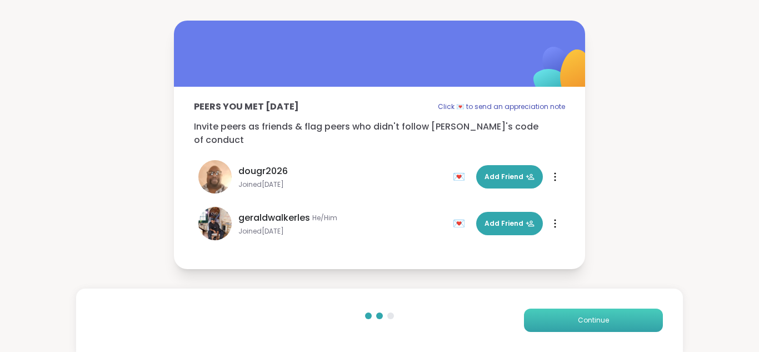
click at [590, 315] on span "Continue" at bounding box center [593, 320] width 31 height 10
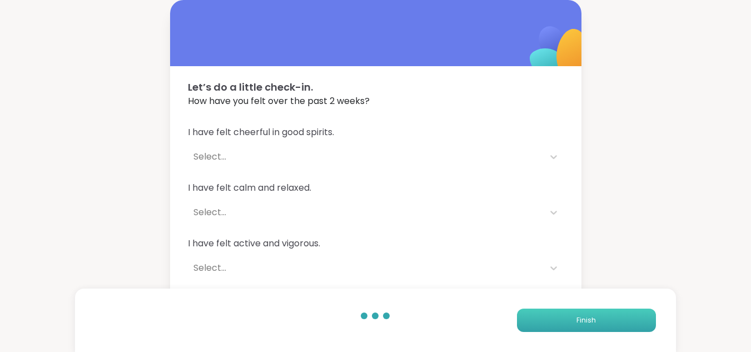
click at [590, 315] on span "Finish" at bounding box center [586, 320] width 19 height 10
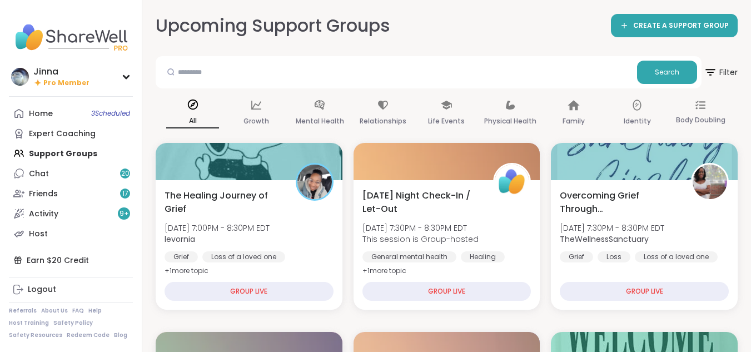
click at [61, 150] on div "Home 3 Scheduled Expert Coaching Support Groups Chat 20 Friends 17 Activity 9 +…" at bounding box center [71, 173] width 124 height 140
click at [43, 108] on div "Home 3 Scheduled" at bounding box center [41, 113] width 24 height 11
